Goal: Transaction & Acquisition: Purchase product/service

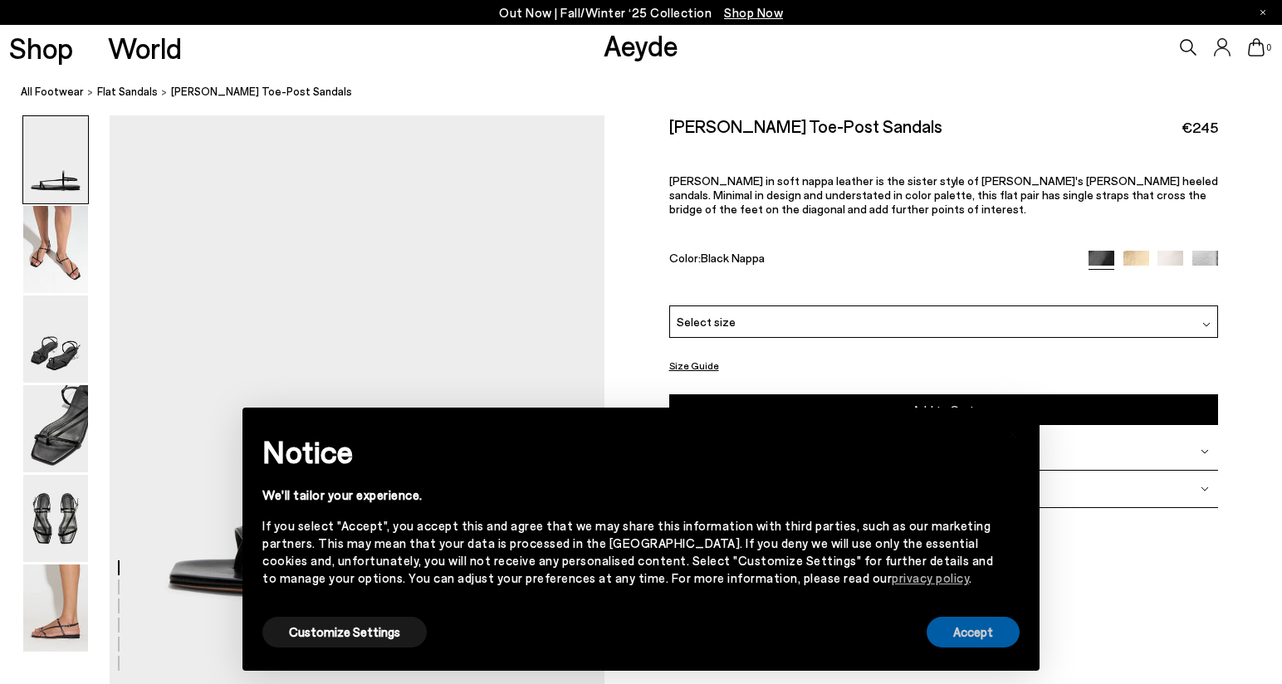
click at [1006, 636] on button "Accept" at bounding box center [973, 632] width 93 height 31
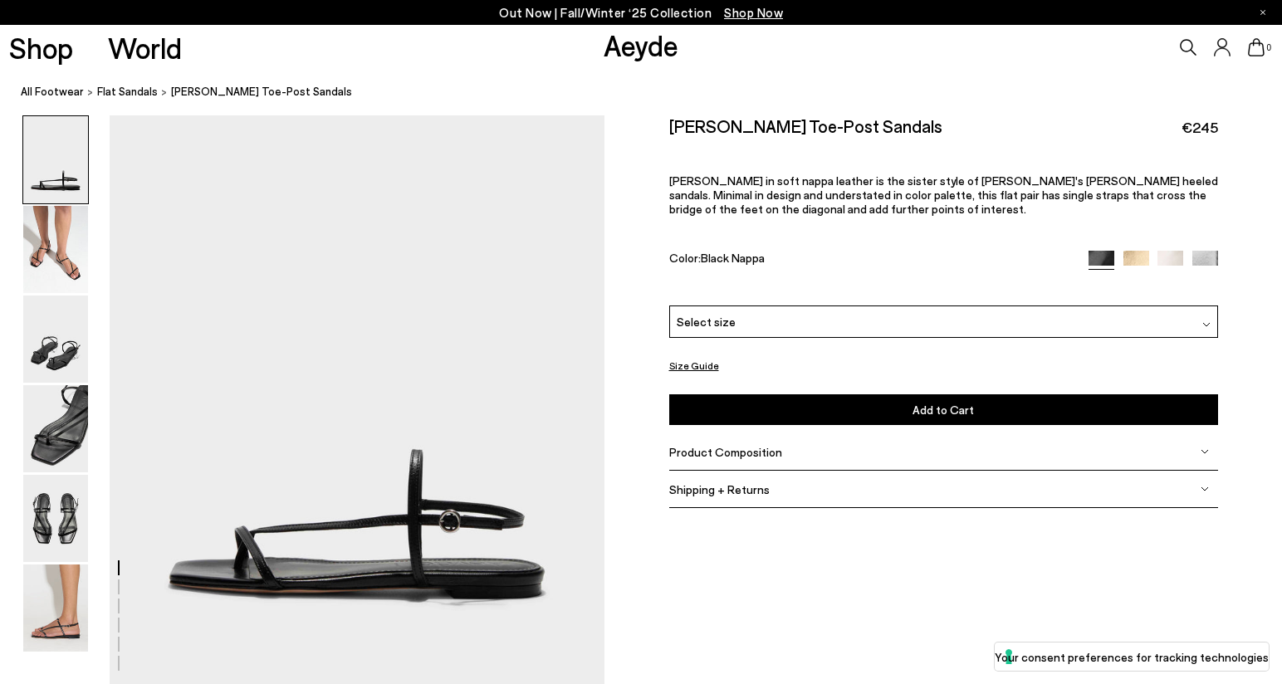
click at [1143, 259] on img at bounding box center [1137, 264] width 26 height 26
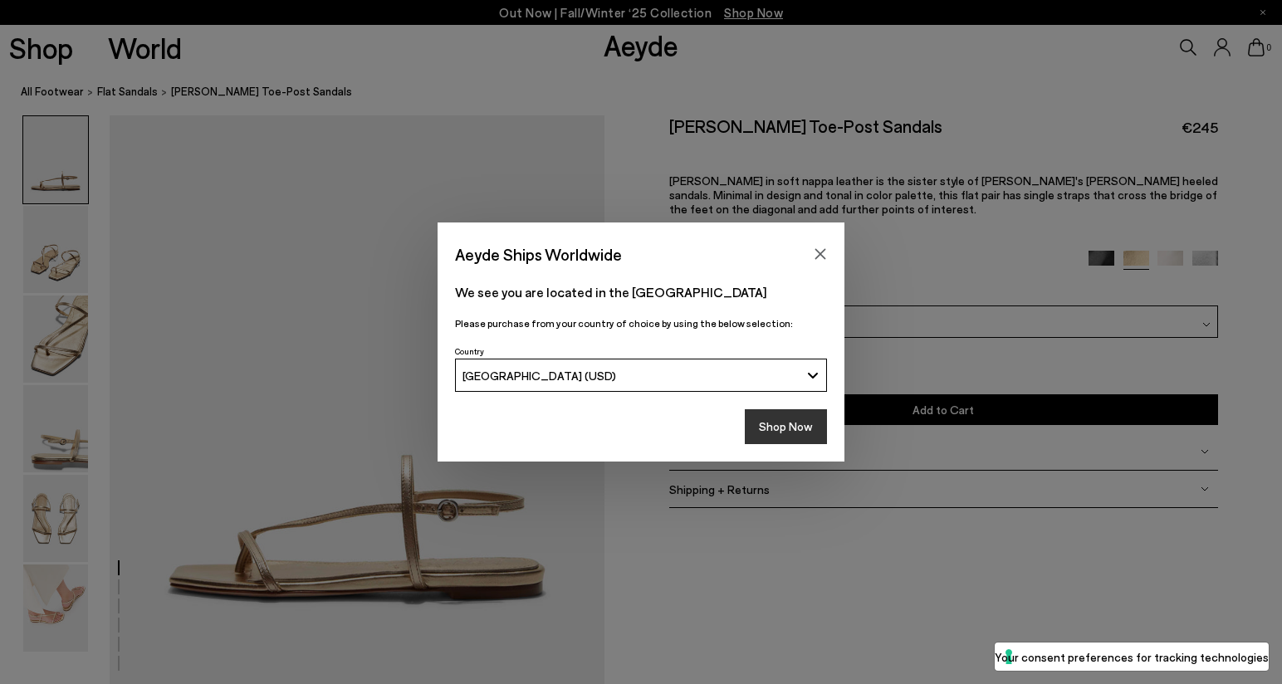
click at [803, 429] on button "Shop Now" at bounding box center [786, 426] width 82 height 35
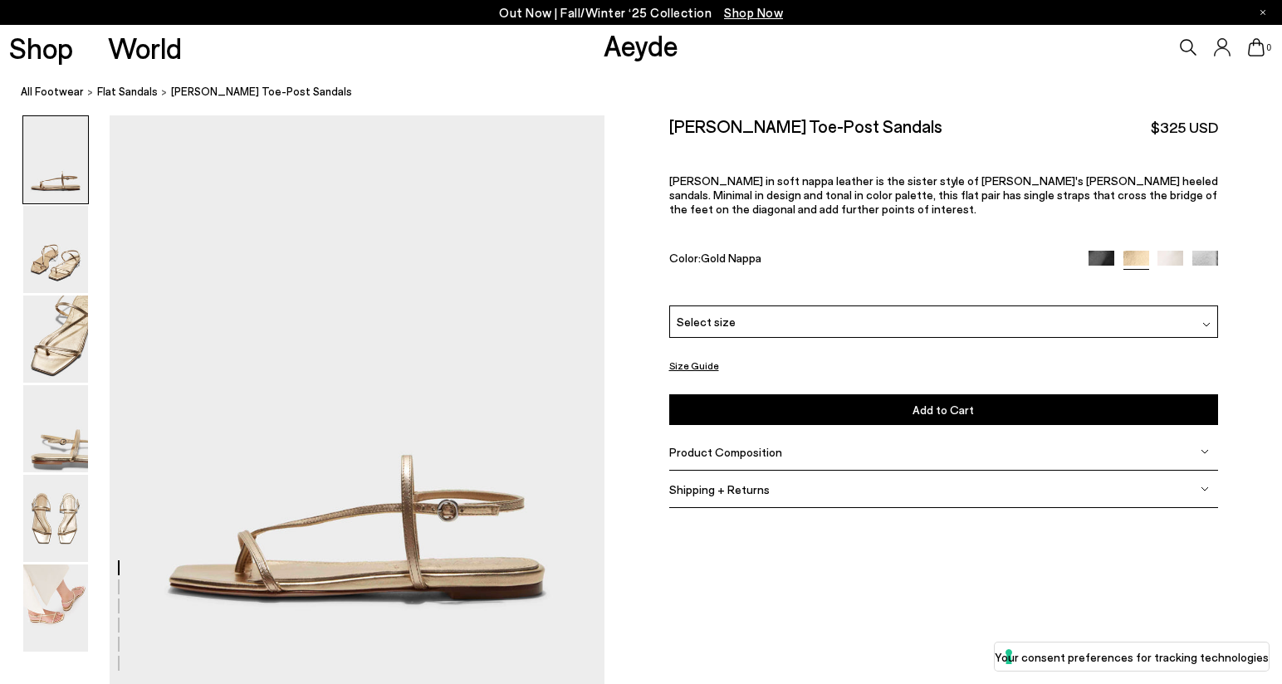
click at [1167, 257] on img at bounding box center [1171, 264] width 26 height 26
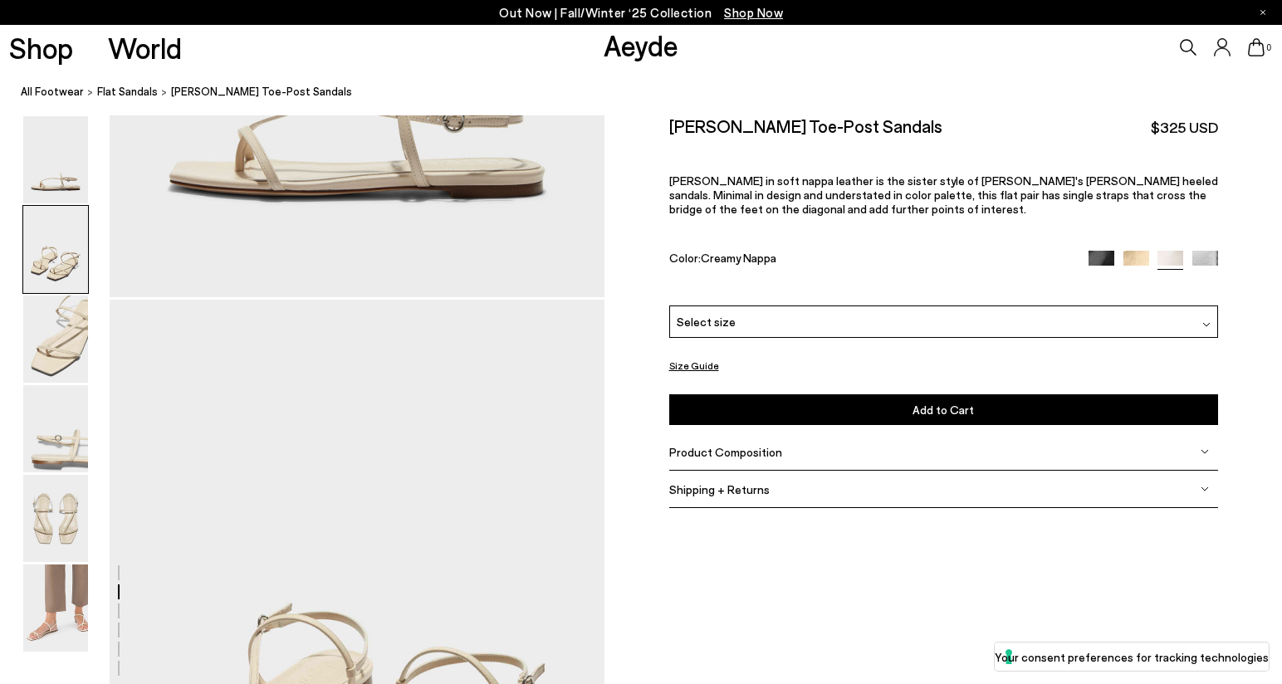
scroll to position [742, 0]
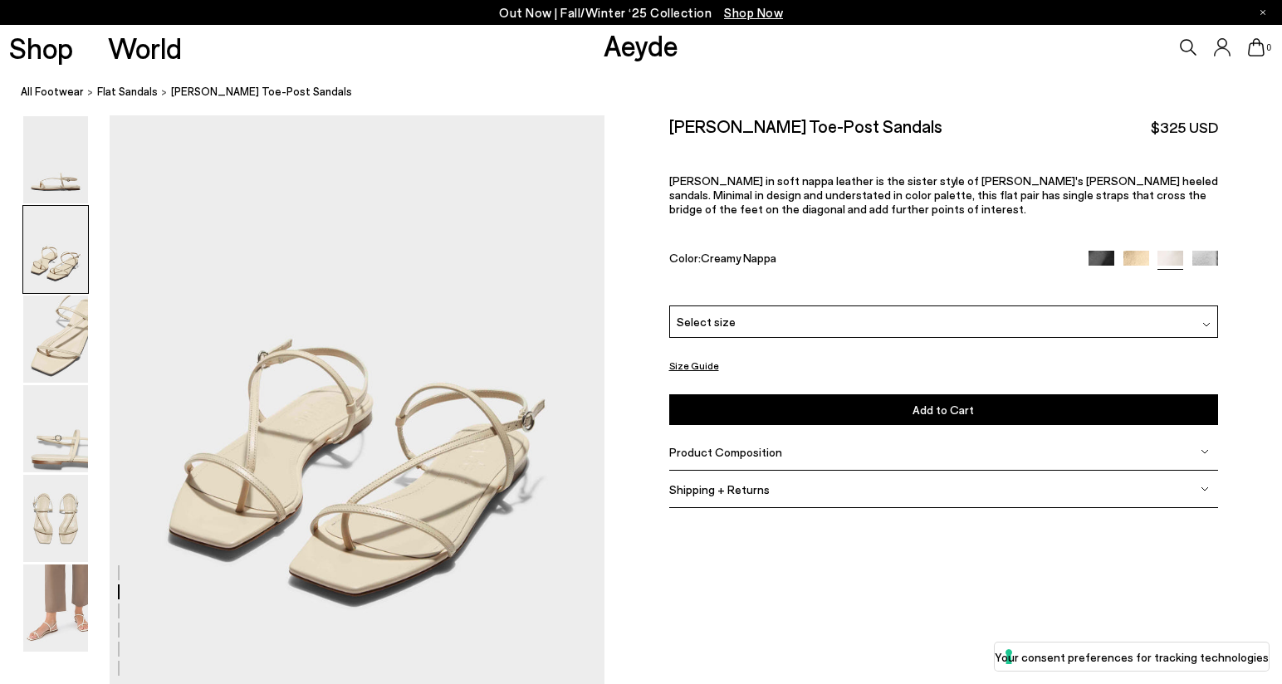
drag, startPoint x: 1125, startPoint y: 253, endPoint x: 1064, endPoint y: 267, distance: 62.9
click at [1125, 253] on img at bounding box center [1137, 264] width 26 height 26
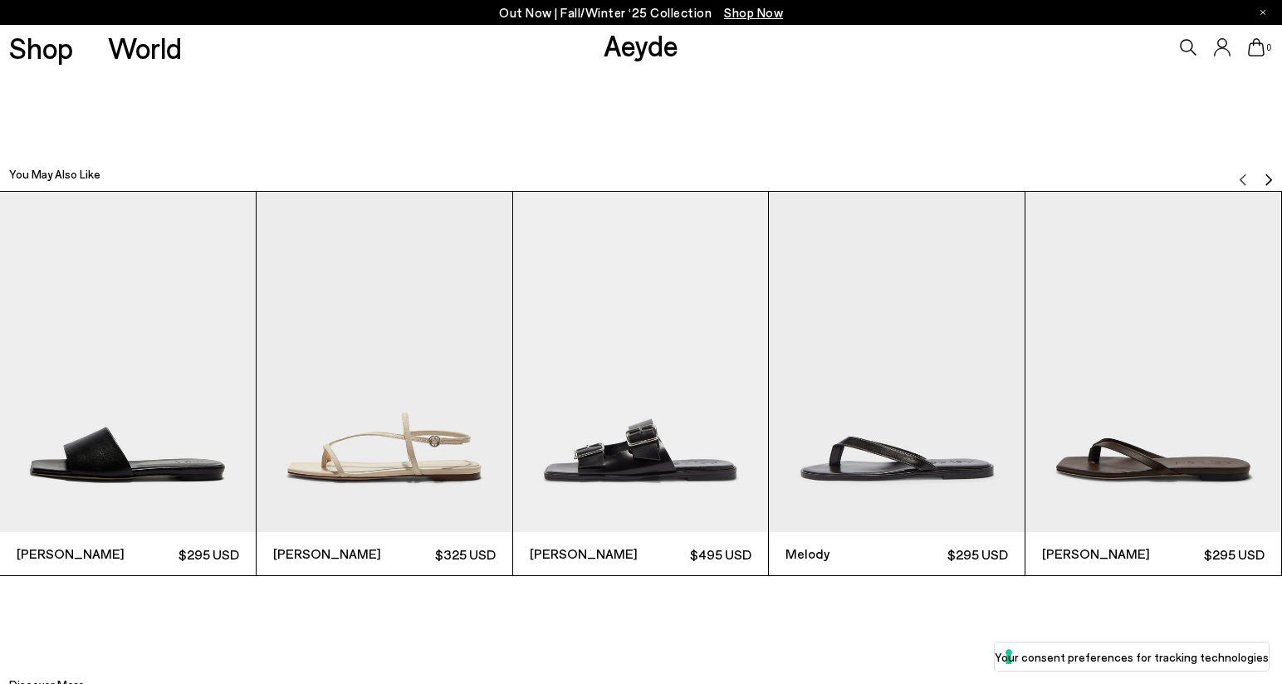
scroll to position [3937, 0]
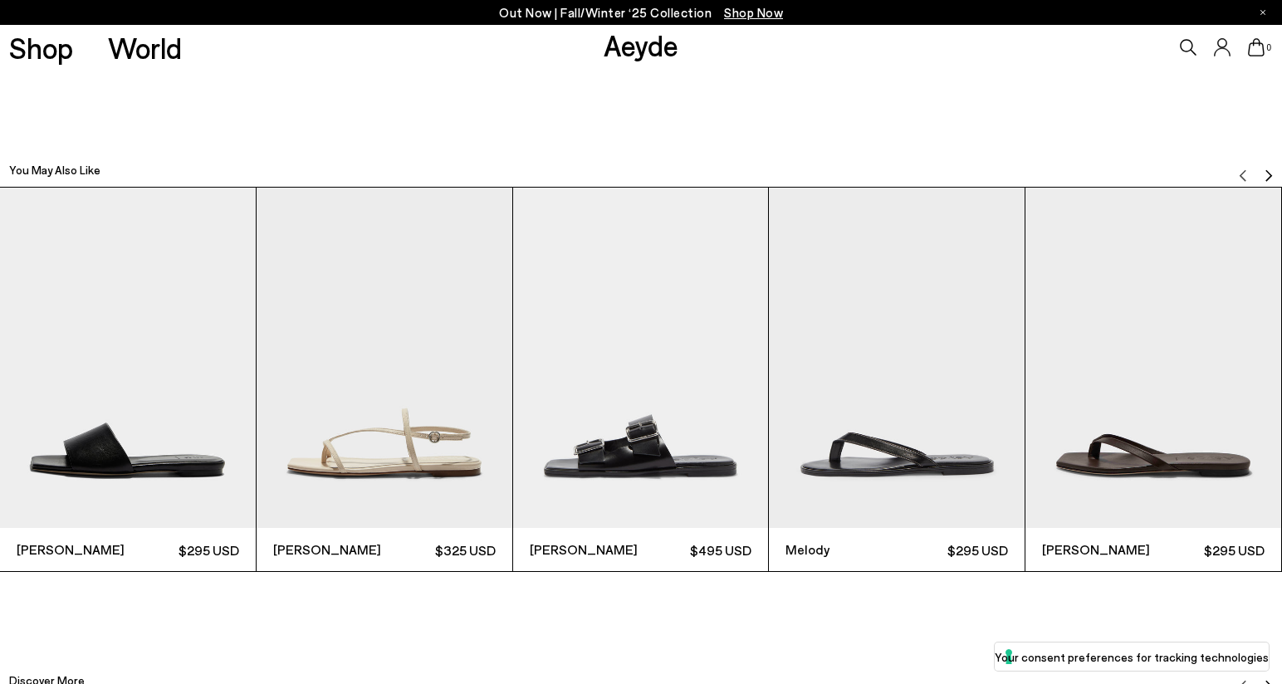
click at [1269, 170] on img "Next slide" at bounding box center [1268, 175] width 13 height 13
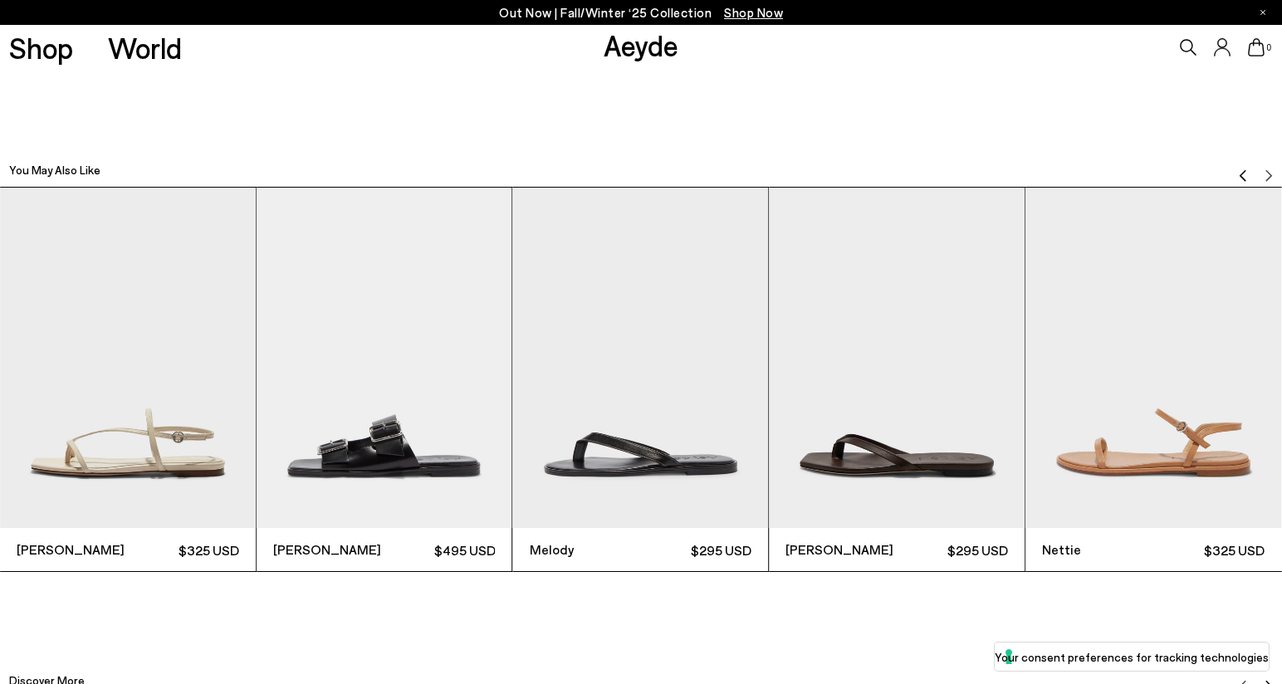
click at [1182, 42] on icon at bounding box center [1188, 47] width 17 height 17
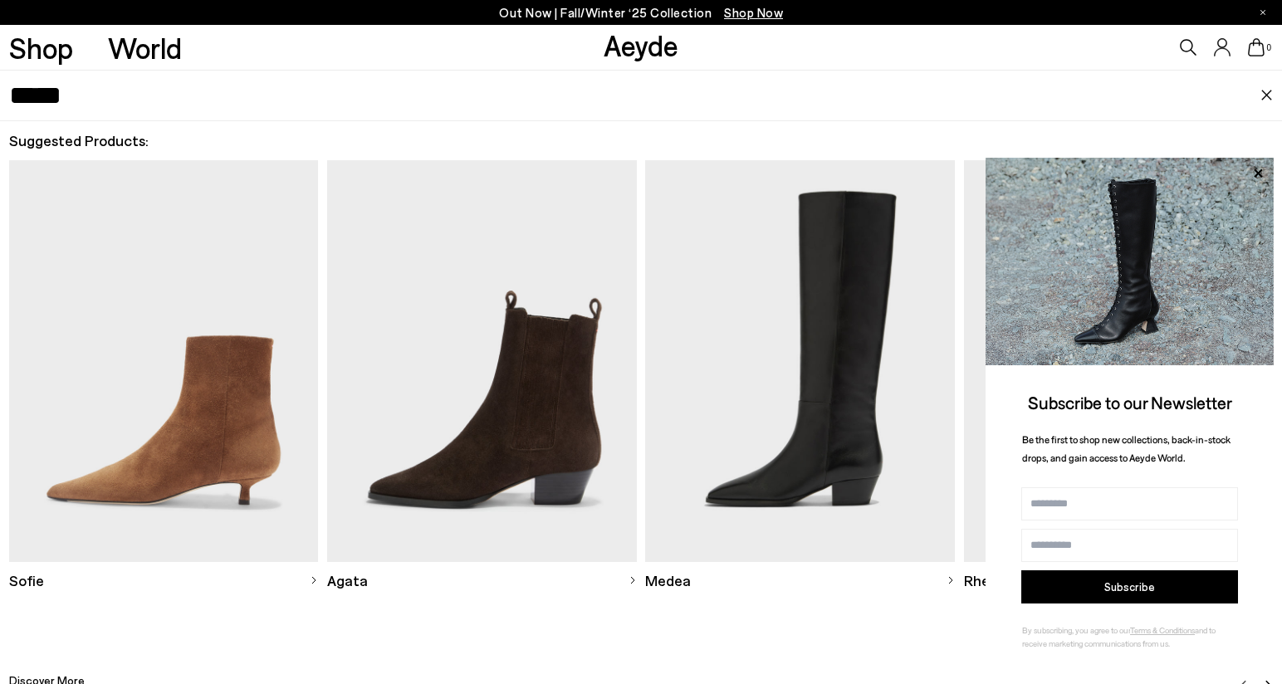
type input "*****"
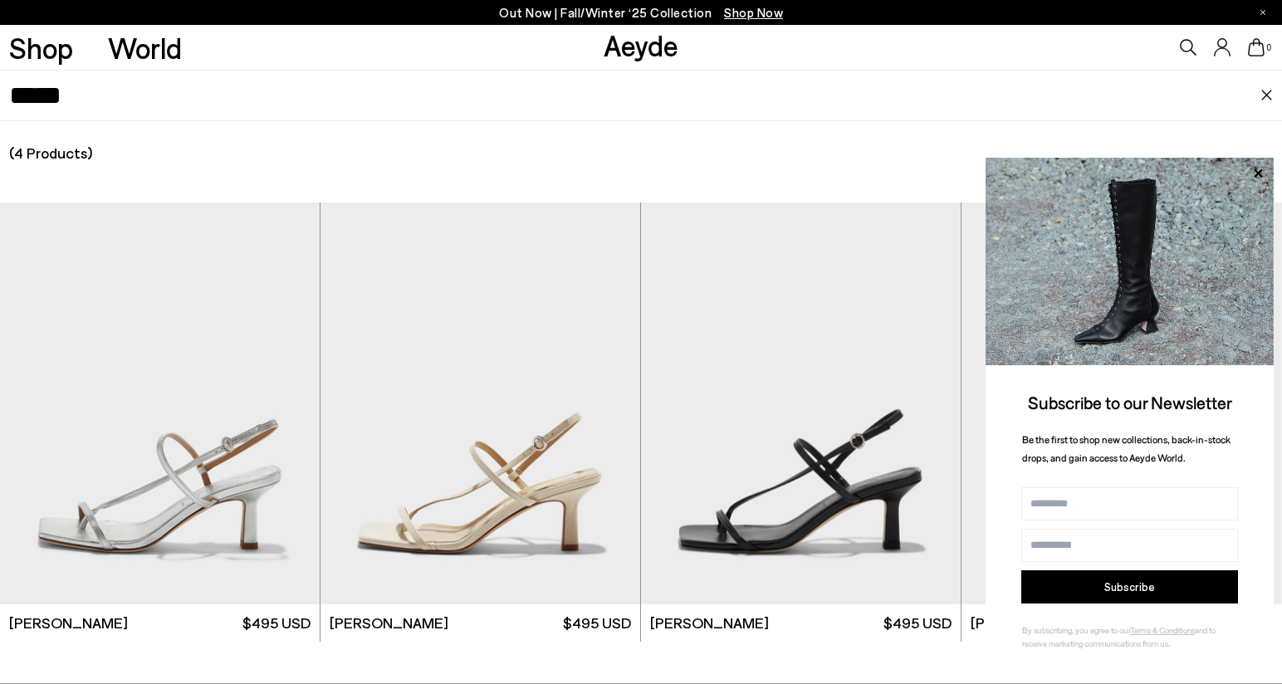
click at [916, 174] on div "(4 Products) (0 Collections) (0 Pages) (0 Suggestions)" at bounding box center [641, 153] width 1282 height 64
click at [1266, 92] on img at bounding box center [1267, 96] width 13 height 12
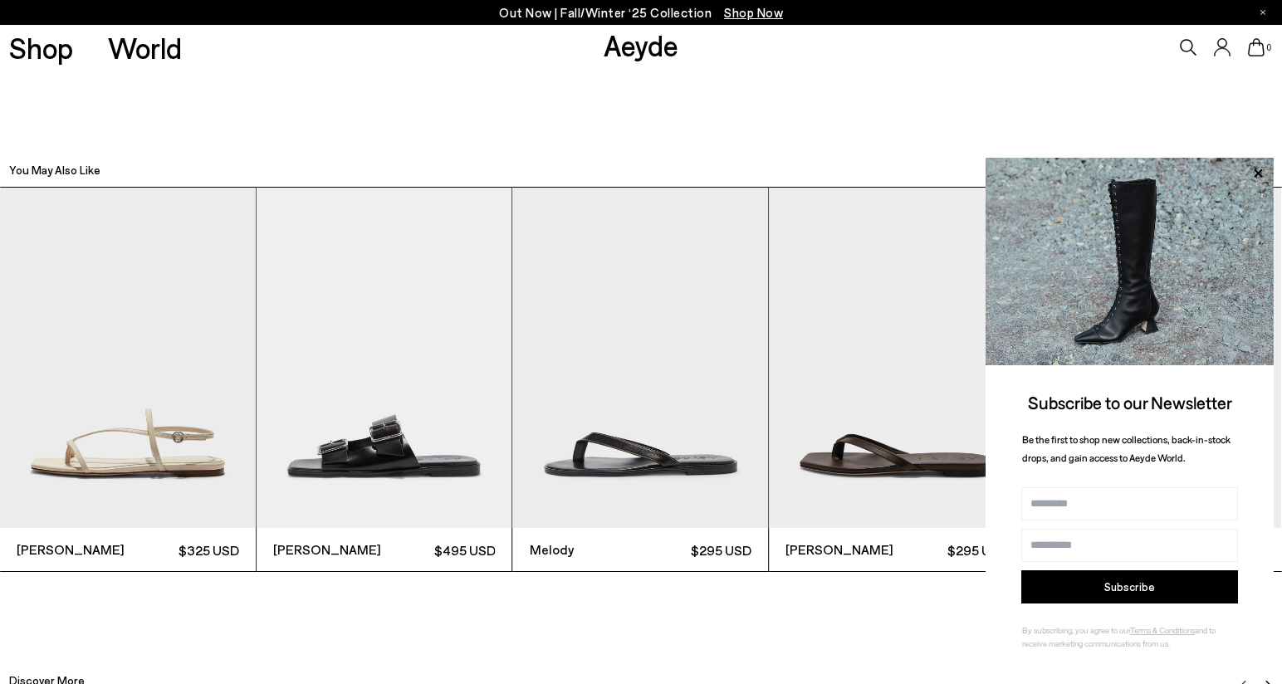
click at [1187, 42] on icon at bounding box center [1188, 47] width 17 height 17
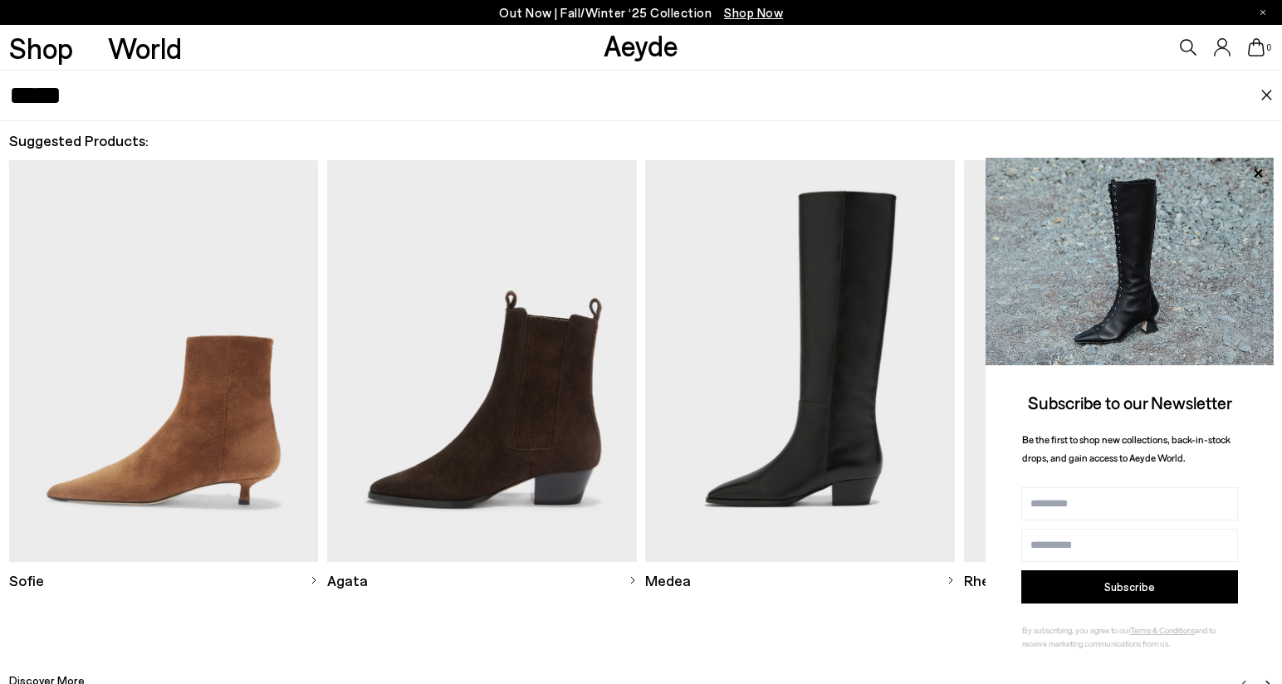
type input "*****"
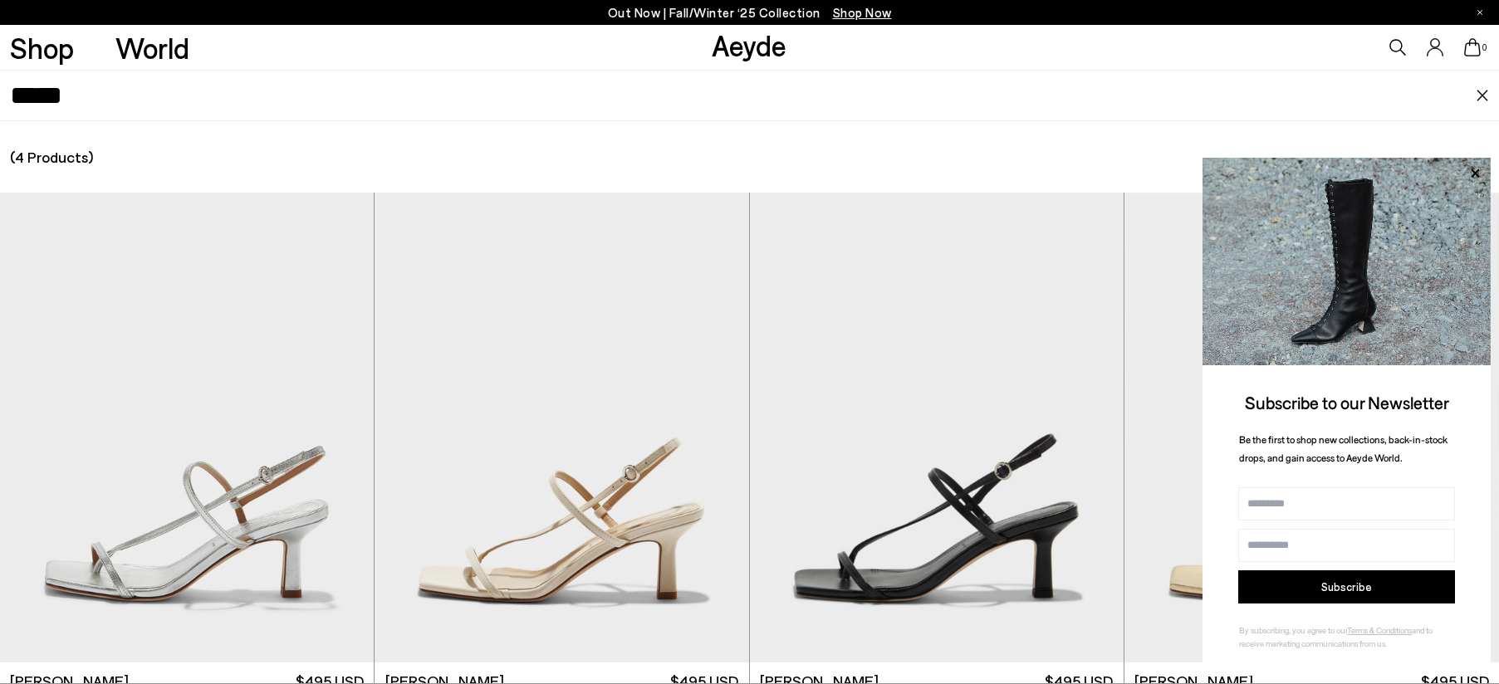
scroll to position [5959, 0]
drag, startPoint x: 1476, startPoint y: 171, endPoint x: 1432, endPoint y: 207, distance: 57.3
click at [1281, 171] on icon at bounding box center [1475, 173] width 8 height 8
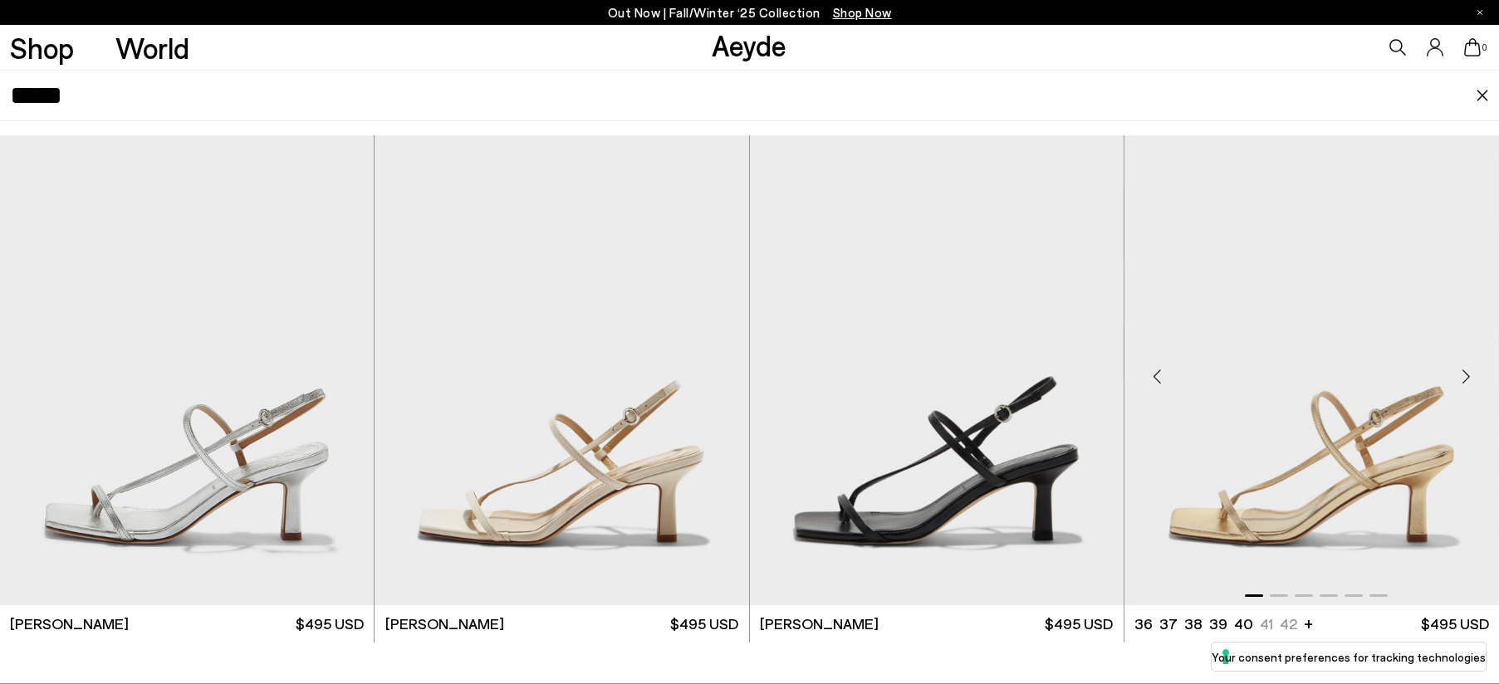
scroll to position [0, 0]
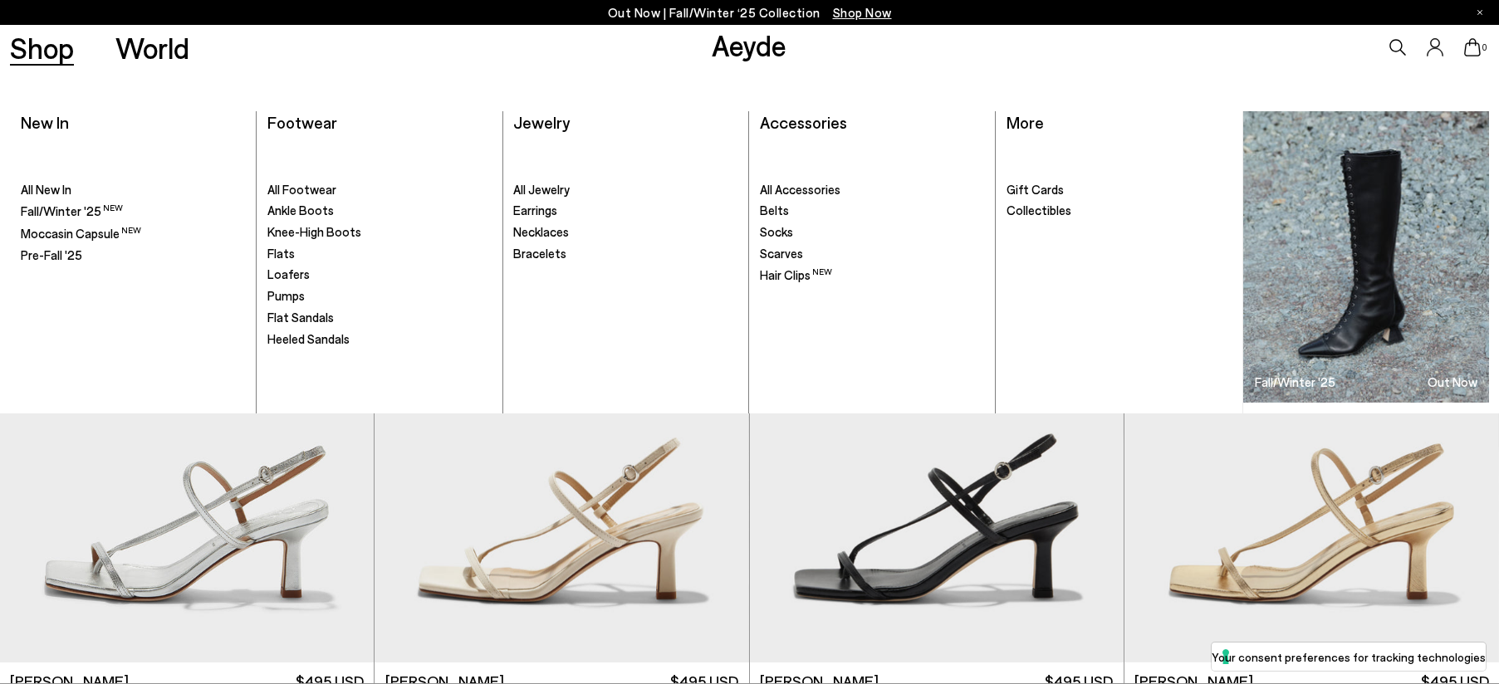
click at [34, 42] on link "Shop" at bounding box center [42, 47] width 64 height 29
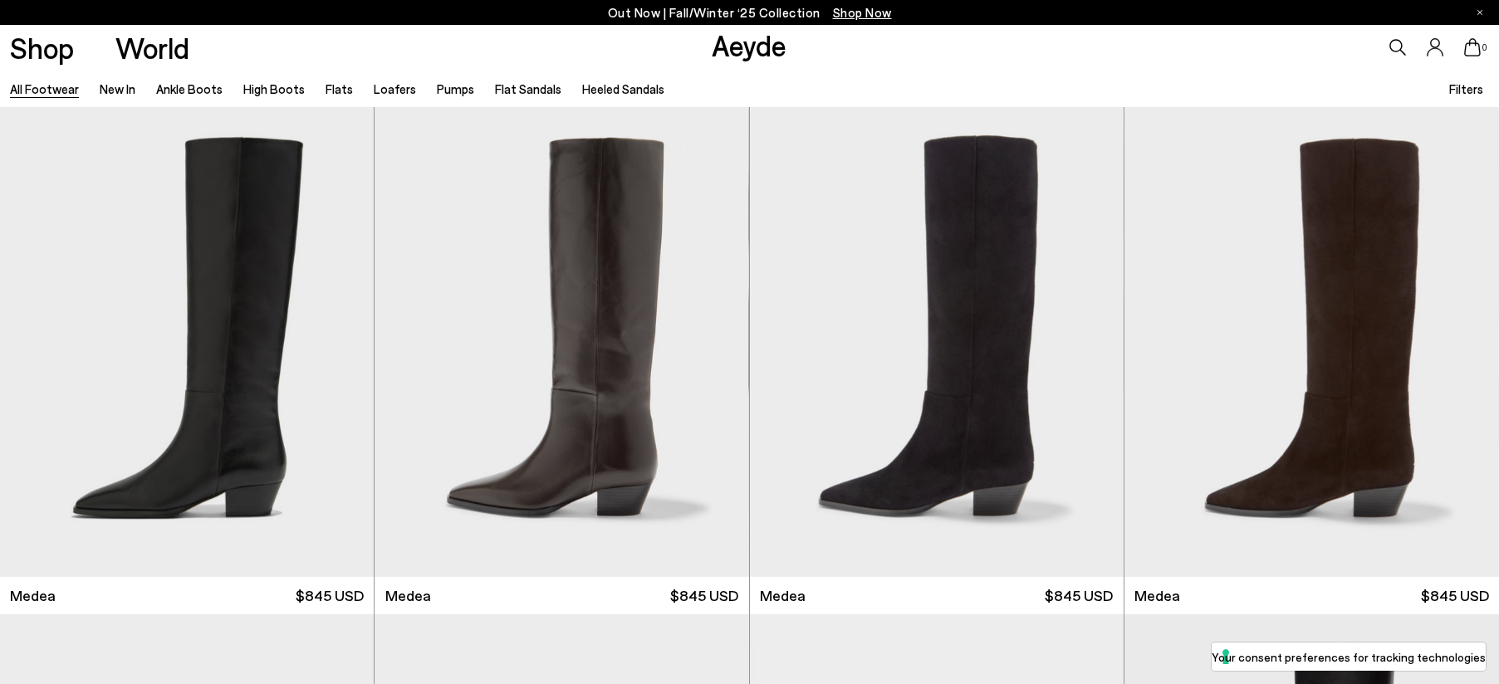
click at [1468, 92] on span "Filters" at bounding box center [1466, 88] width 34 height 15
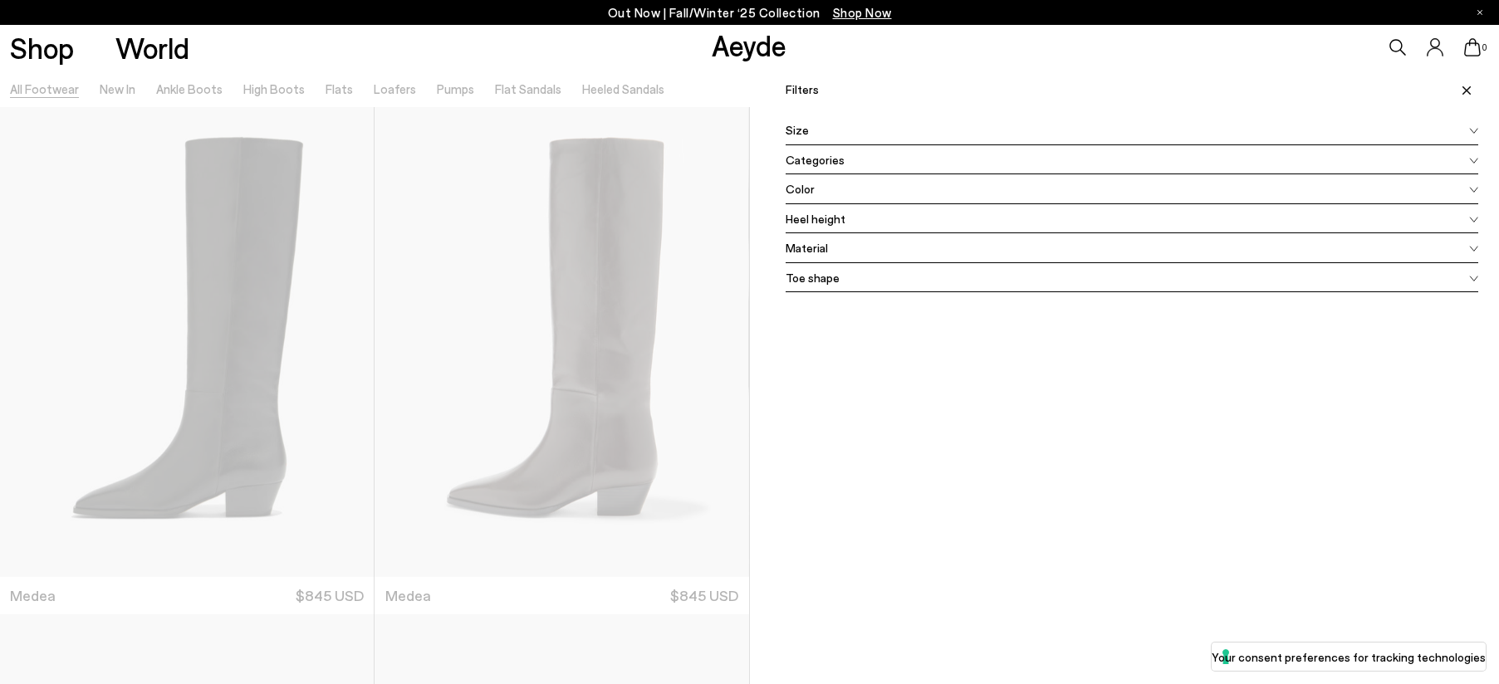
click at [813, 184] on div "Color" at bounding box center [1132, 189] width 693 height 30
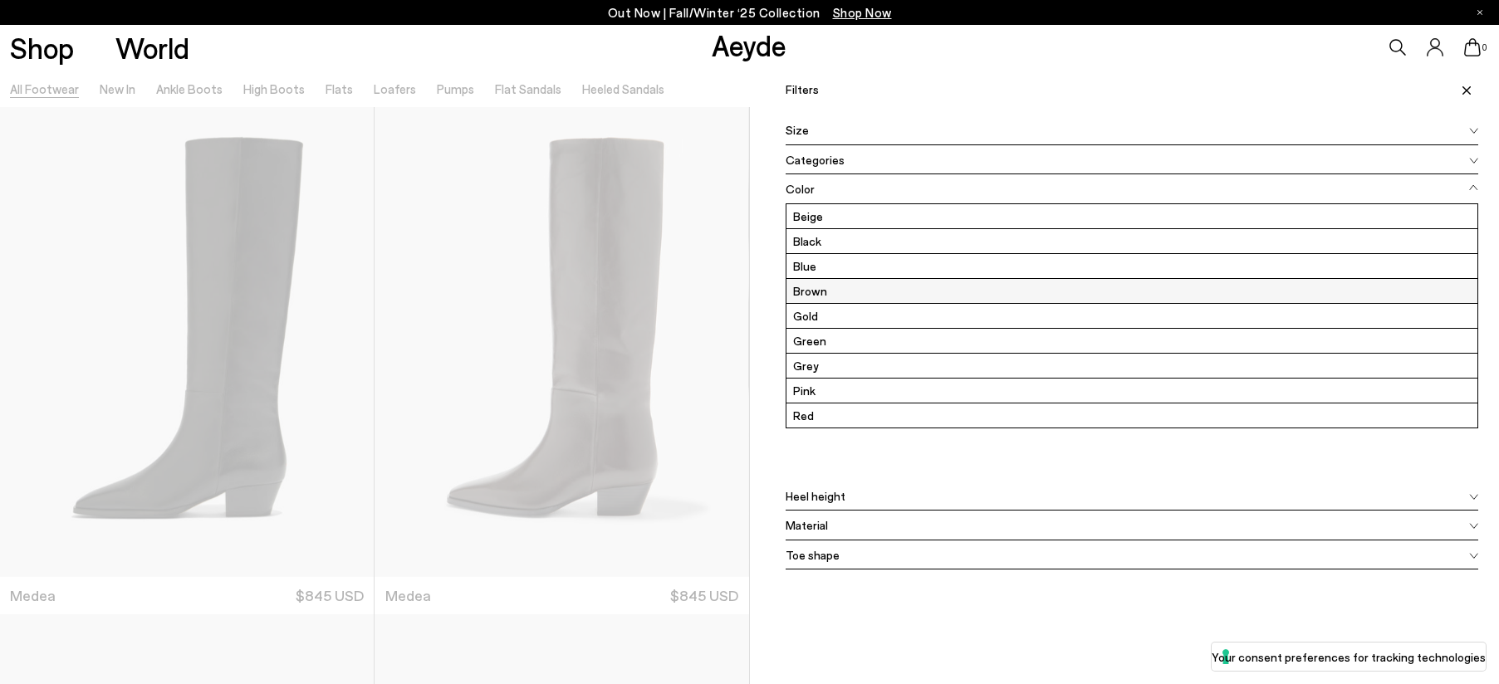
click at [818, 288] on label "Brown" at bounding box center [1132, 291] width 692 height 24
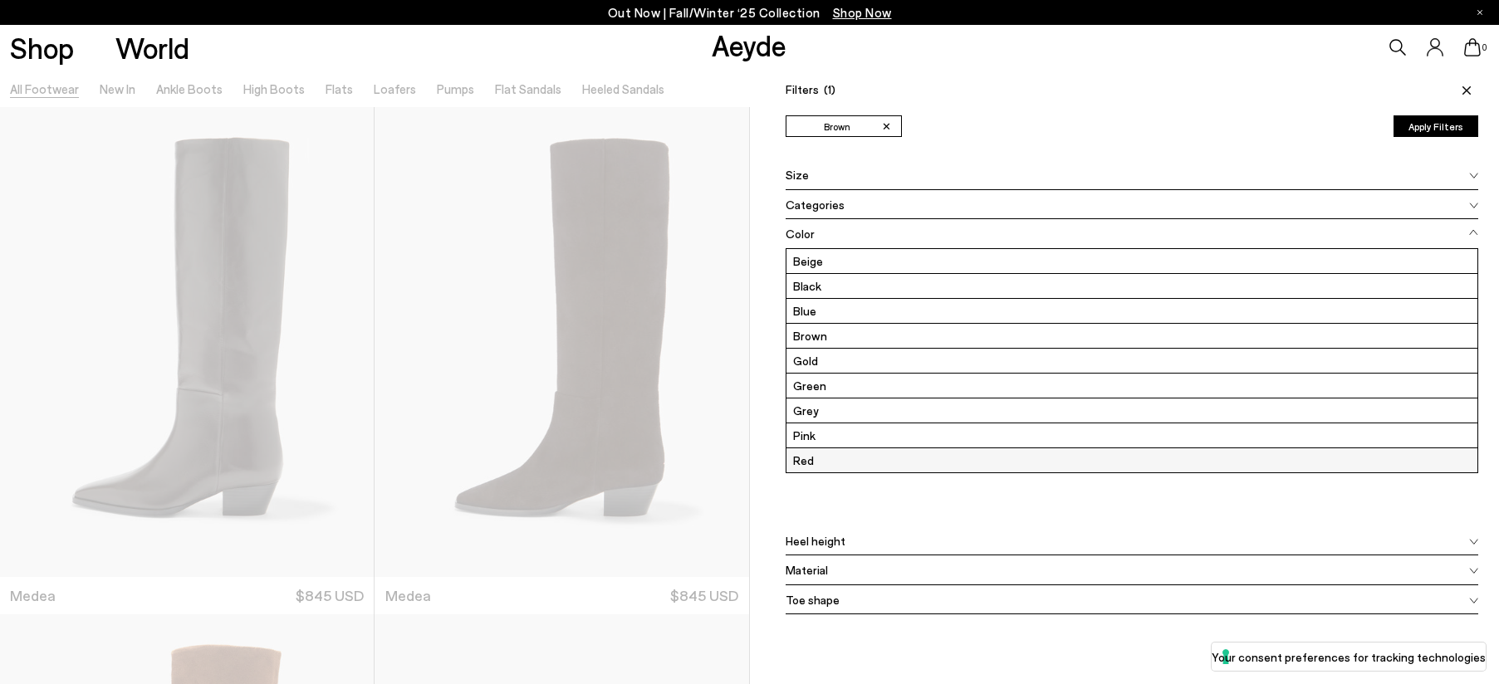
click at [823, 459] on label "Red" at bounding box center [1132, 460] width 692 height 24
drag, startPoint x: 1424, startPoint y: 127, endPoint x: 1371, endPoint y: 157, distance: 61.0
click at [1424, 127] on button "Apply Filters" at bounding box center [1435, 126] width 85 height 22
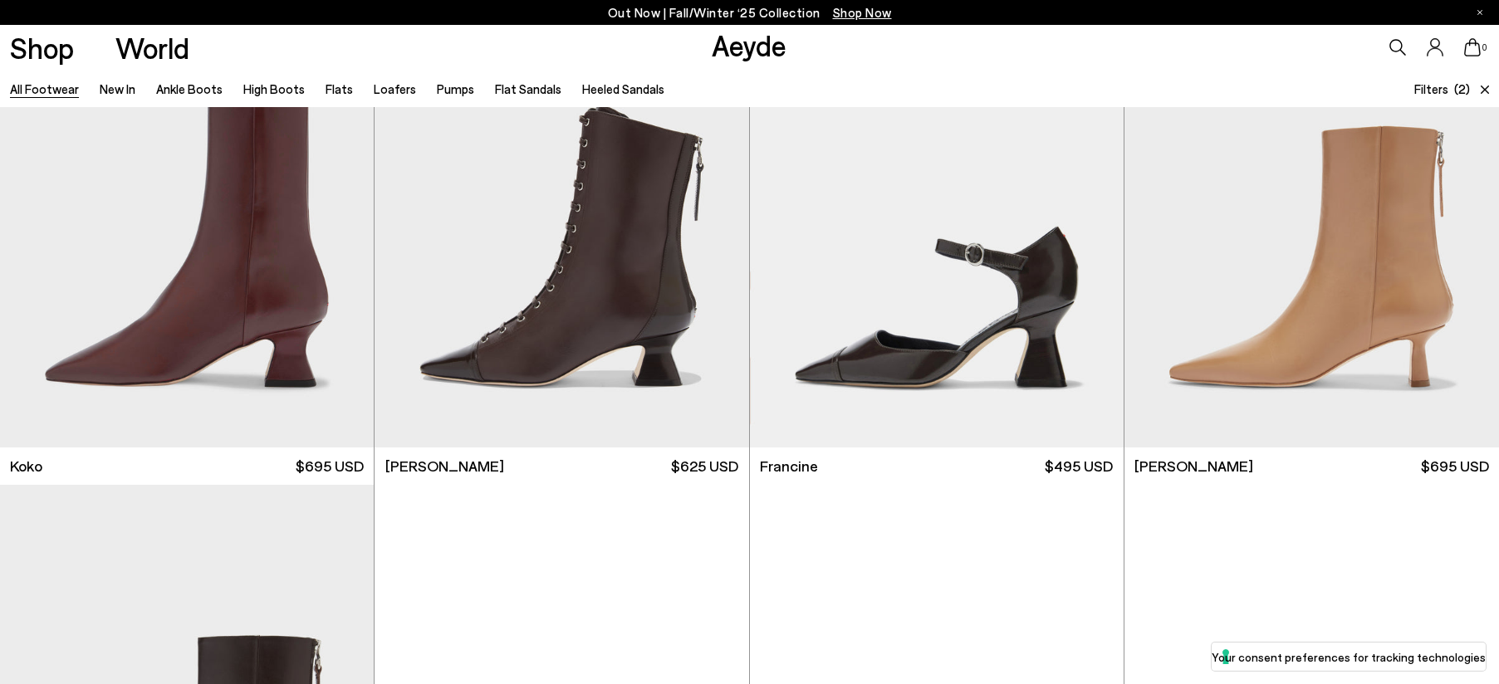
scroll to position [1150, 0]
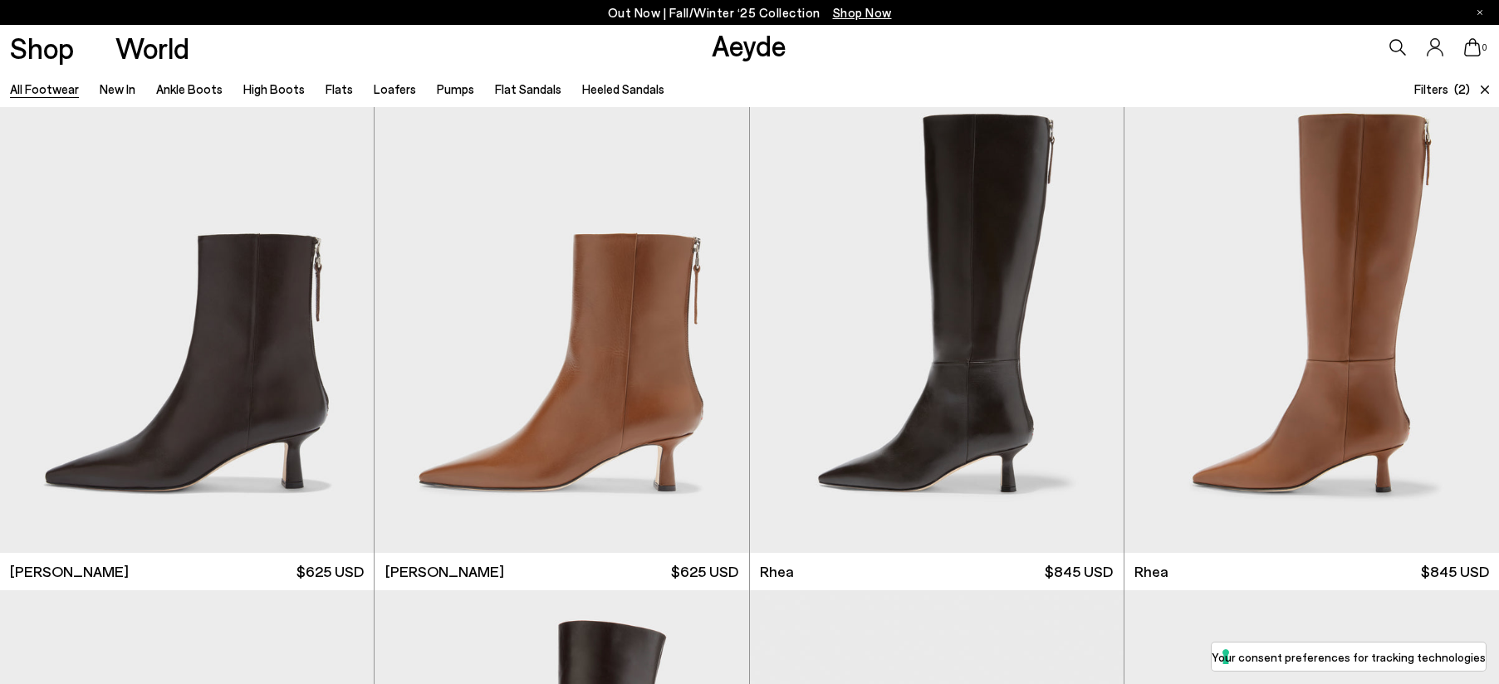
scroll to position [1676, 0]
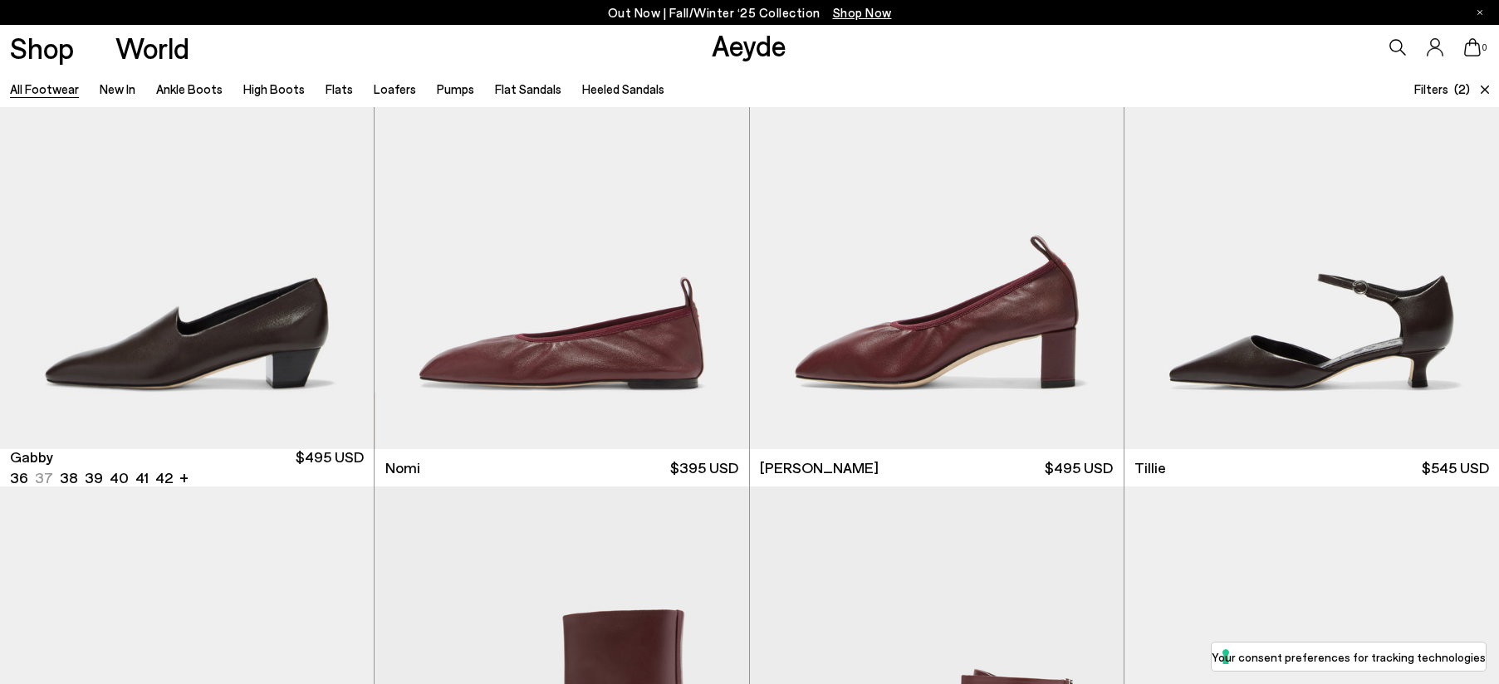
scroll to position [8779, 0]
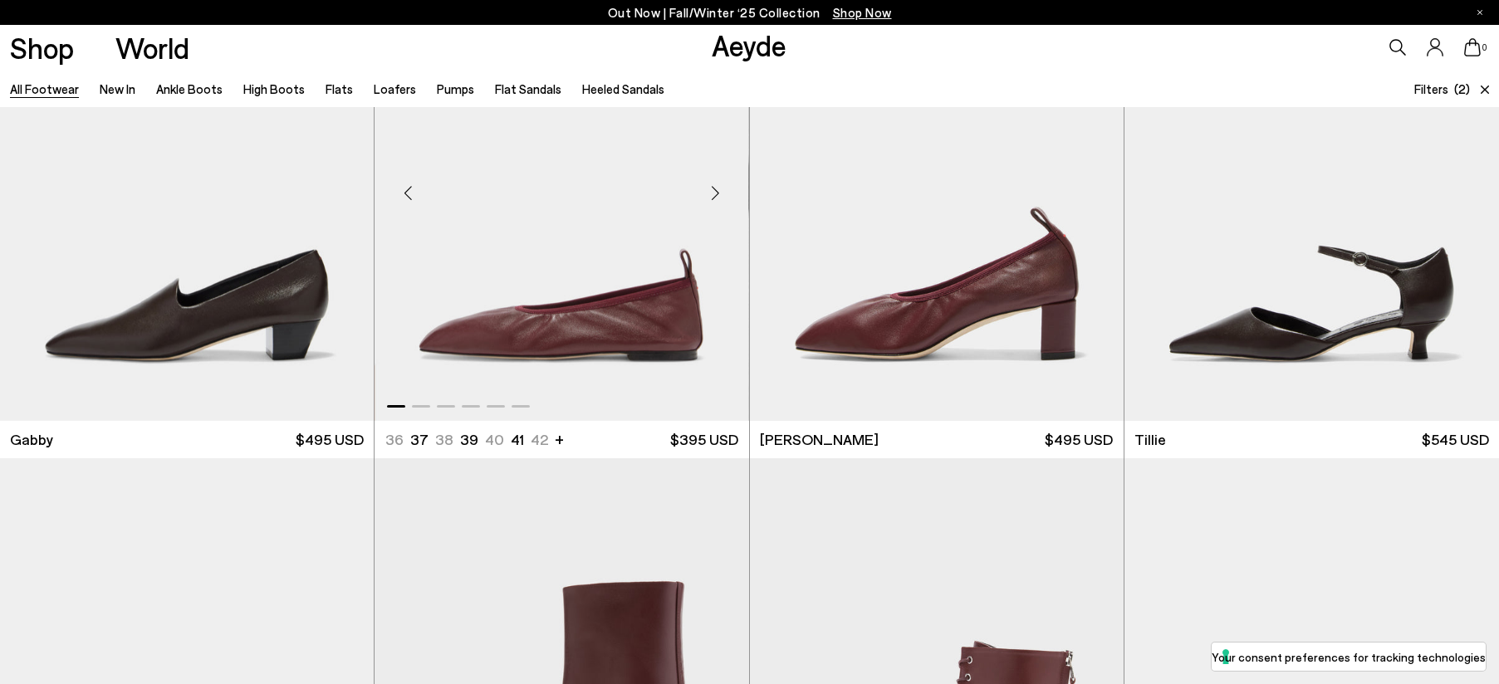
click at [712, 189] on div "Next slide" at bounding box center [716, 193] width 50 height 50
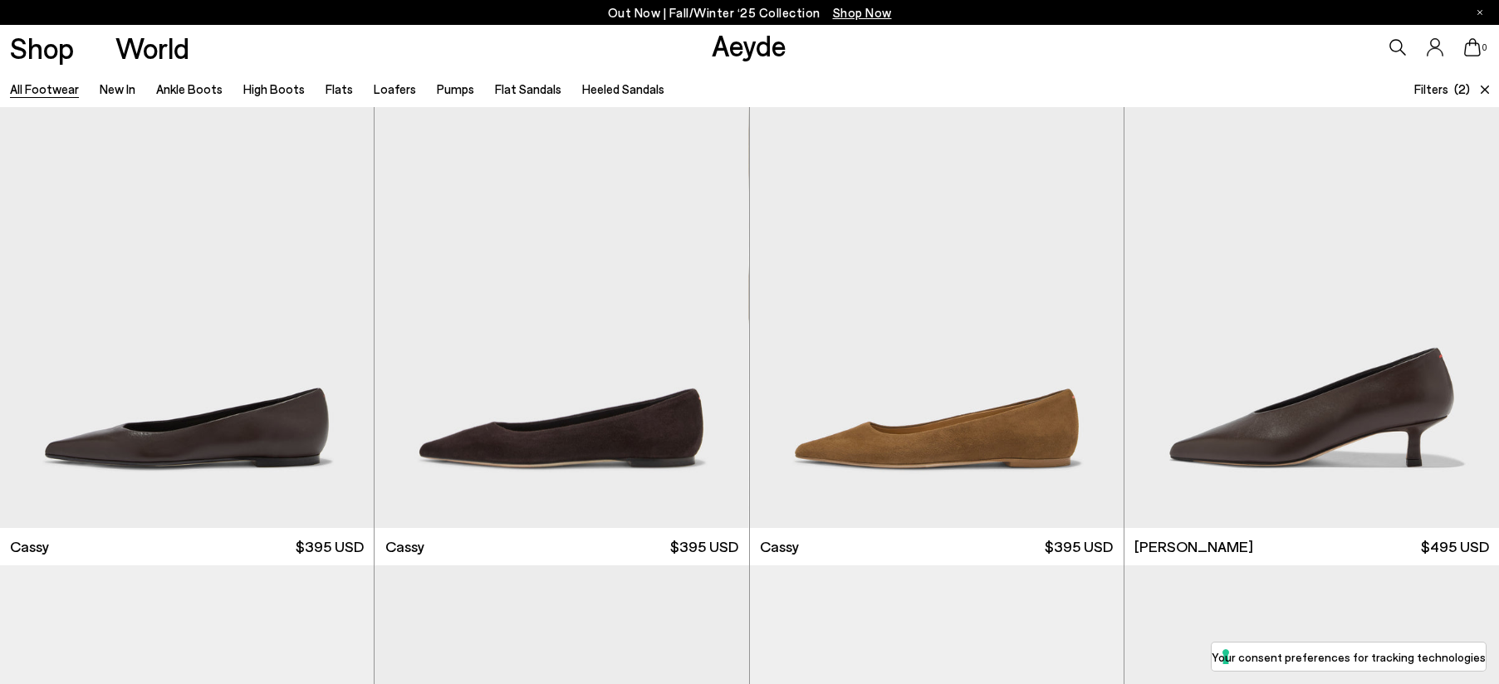
scroll to position [9816, 0]
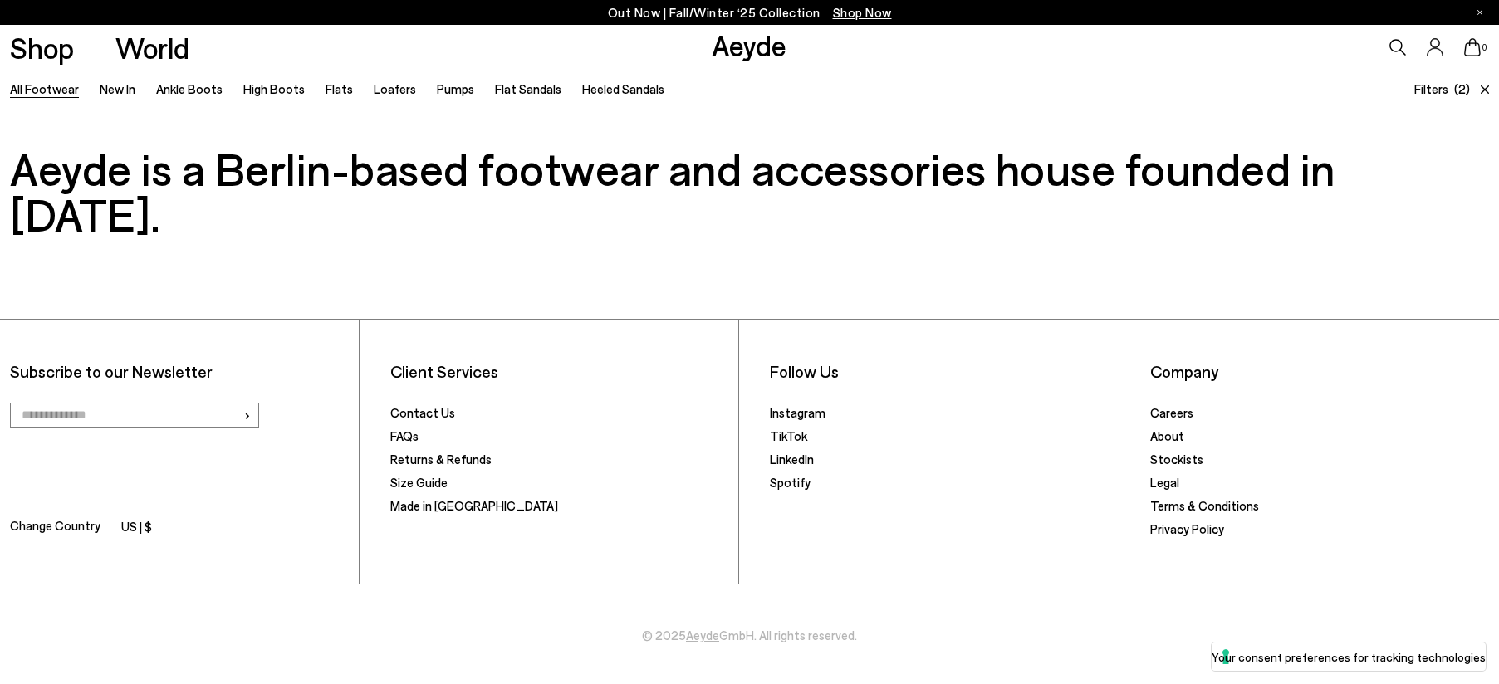
scroll to position [16828, 0]
